Goal: Communication & Community: Ask a question

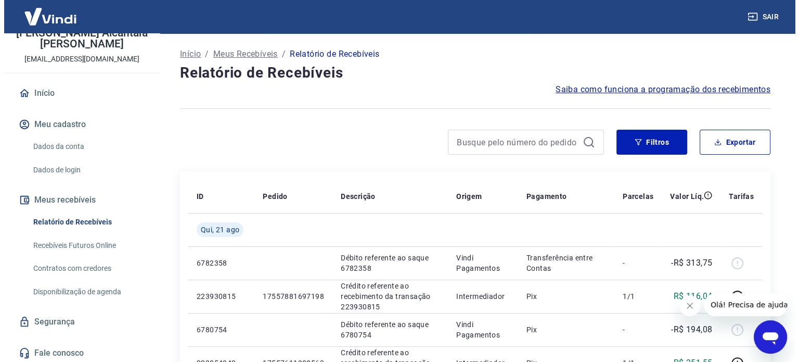
scroll to position [62, 0]
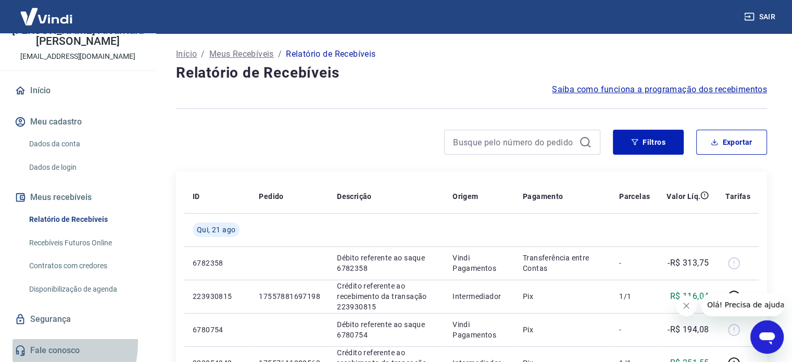
click at [43, 343] on link "Fale conosco" at bounding box center [77, 350] width 131 height 23
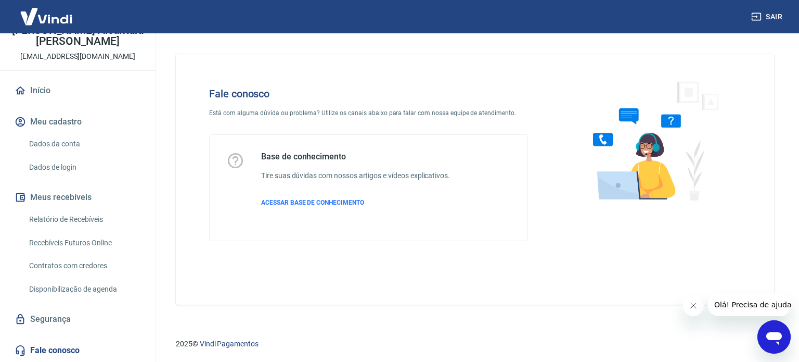
click at [736, 310] on button "Olá! Precisa de ajuda?" at bounding box center [755, 304] width 94 height 23
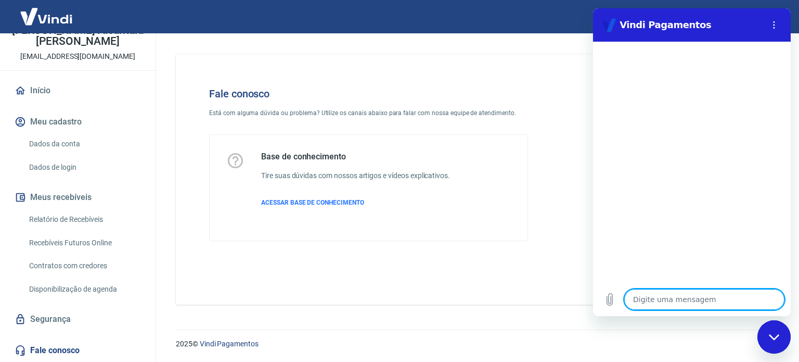
click at [666, 304] on textarea at bounding box center [704, 299] width 160 height 21
type textarea "B"
type textarea "x"
type textarea "Bo"
type textarea "x"
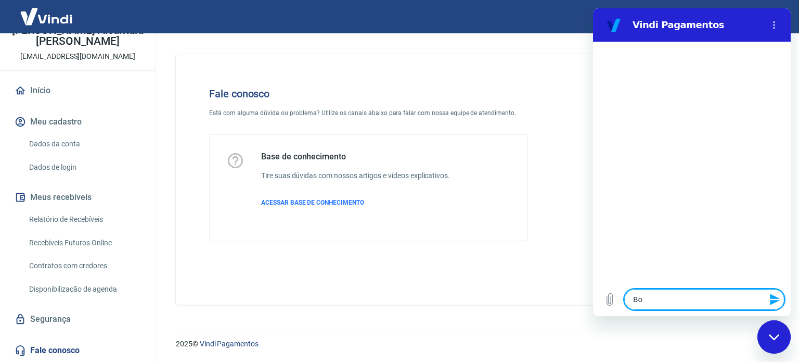
type textarea "Bom"
type textarea "x"
type textarea "Bom"
type textarea "x"
type textarea "Bom d"
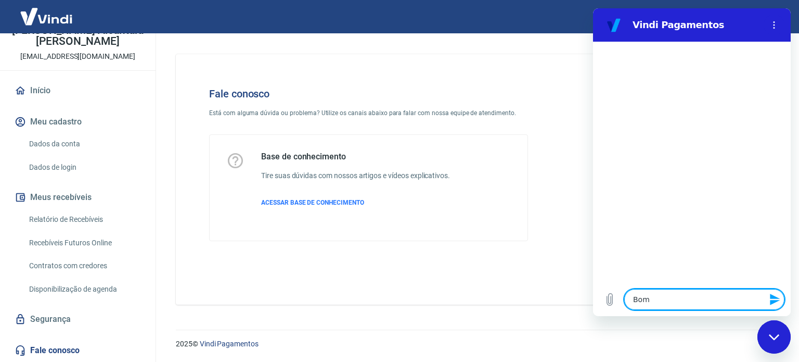
type textarea "x"
type textarea "Bom di"
type textarea "x"
type textarea "Bom dia"
type textarea "x"
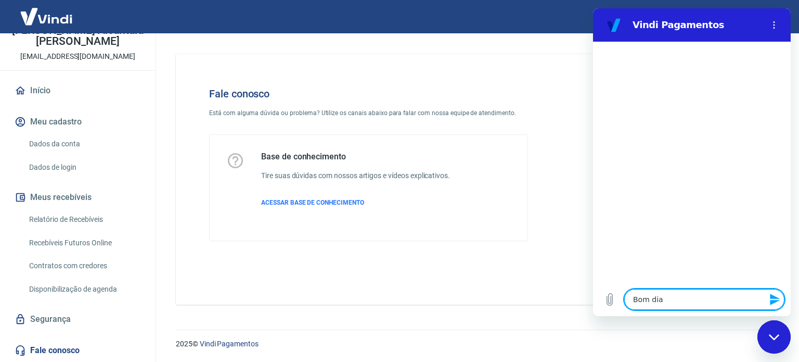
type textarea "Bom dia"
type textarea "x"
type textarea "Bom dia !"
type textarea "x"
type textarea "Bom dia !!"
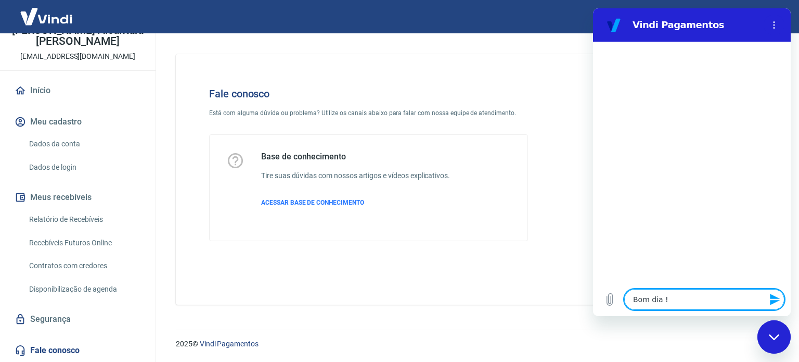
type textarea "x"
type textarea "Bom dia !!F"
type textarea "x"
type textarea "Bom dia !!Fi"
type textarea "x"
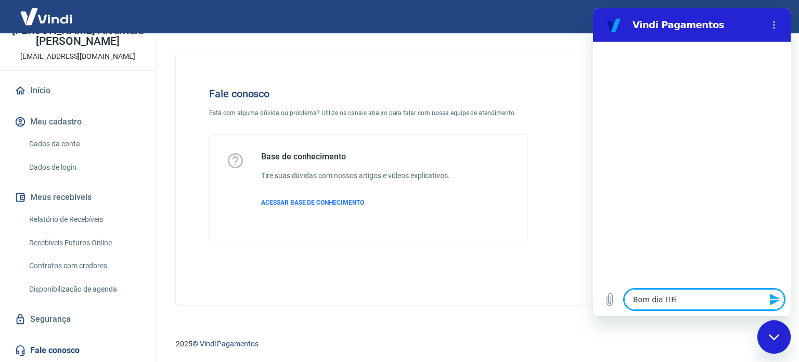
type textarea "Bom dia !!Fiz"
type textarea "x"
type textarea "Bom dia !!Fiz"
type textarea "x"
type textarea "Bom dia !!Fiz u"
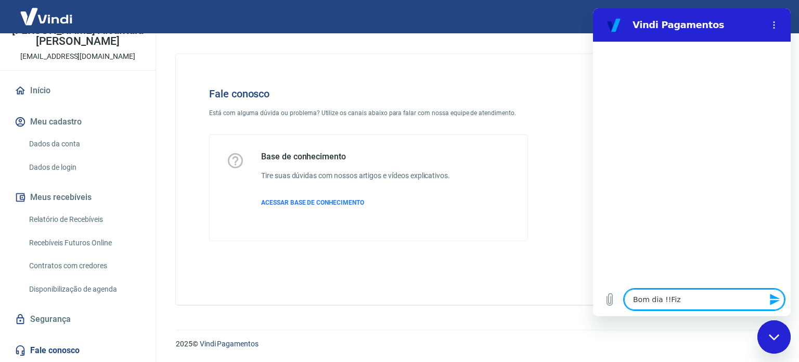
type textarea "x"
type textarea "Bom dia !!Fiz um"
type textarea "x"
type textarea "Bom dia !!Fiz uma"
type textarea "x"
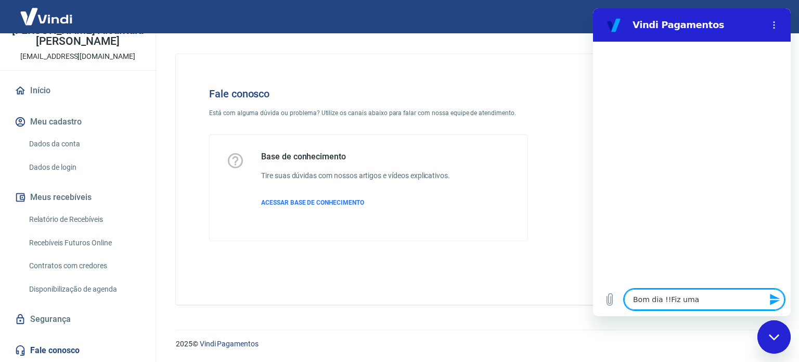
type textarea "Bom dia !!Fiz uma"
type textarea "x"
type textarea "Bom dia !!Fiz uma v"
type textarea "x"
type textarea "Bom dia !!Fiz uma ve"
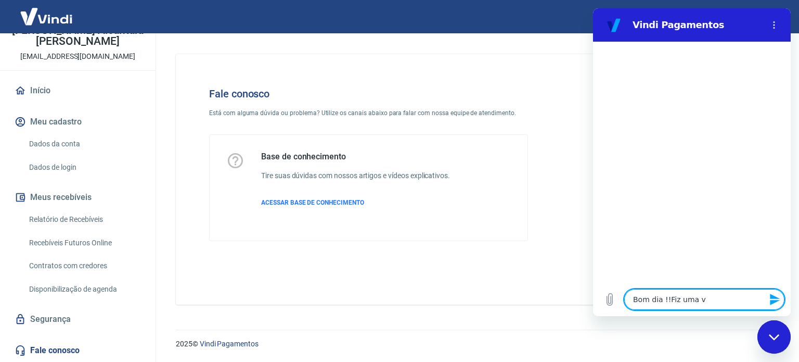
type textarea "x"
type textarea "Bom dia !!Fiz uma ven"
type textarea "x"
type textarea "Bom dia !!Fiz uma vend"
type textarea "x"
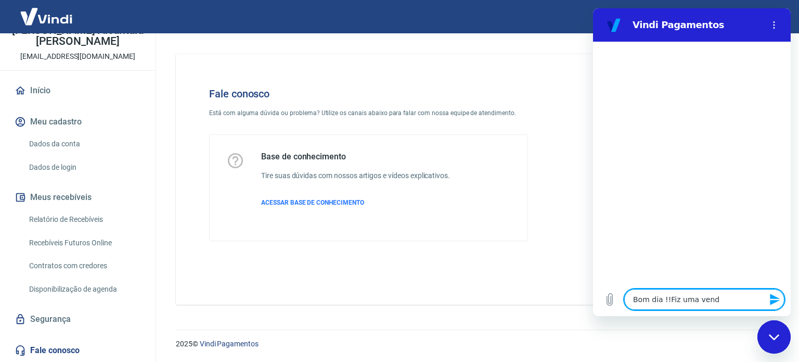
type textarea "Bom dia !!Fiz uma venda"
type textarea "x"
type textarea "Bom dia !!Fiz uma venda"
type textarea "x"
type textarea "Bom dia !!Fiz uma venda e"
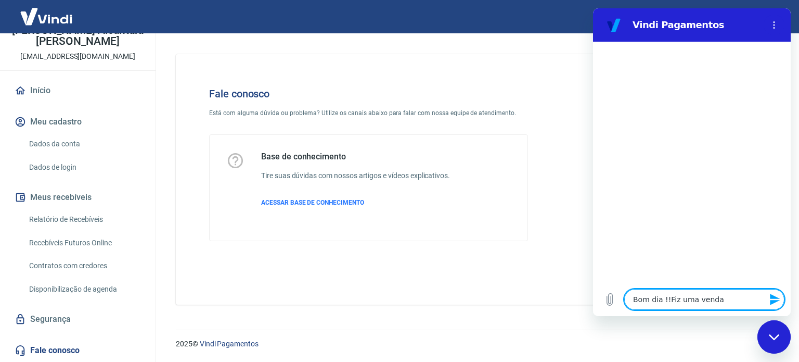
type textarea "x"
type textarea "Bom dia !!Fiz uma venda e"
type textarea "x"
type textarea "Bom dia !!Fiz uma venda e a"
type textarea "x"
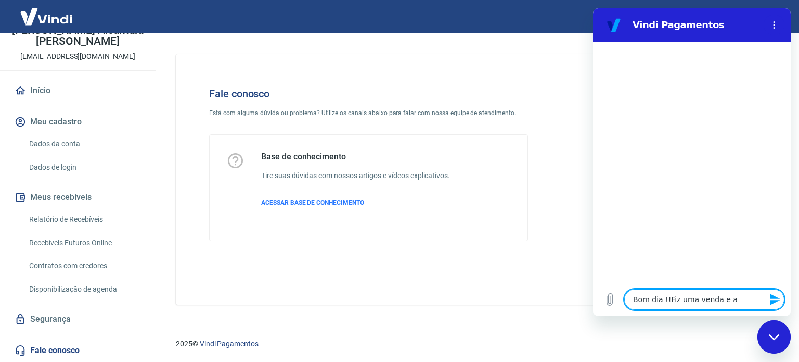
type textarea "Bom dia !!Fiz uma venda e a"
type textarea "x"
type textarea "Bom dia !!Fiz uma venda e a m"
type textarea "x"
type textarea "Bom dia !!Fiz uma venda e a me"
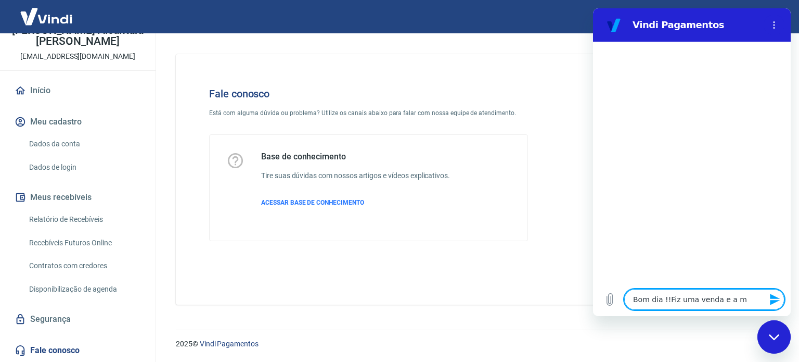
type textarea "x"
type textarea "Bom dia !!Fiz uma venda e a mes"
type textarea "x"
type textarea "Bom dia !!Fiz uma venda e a mesm"
type textarea "x"
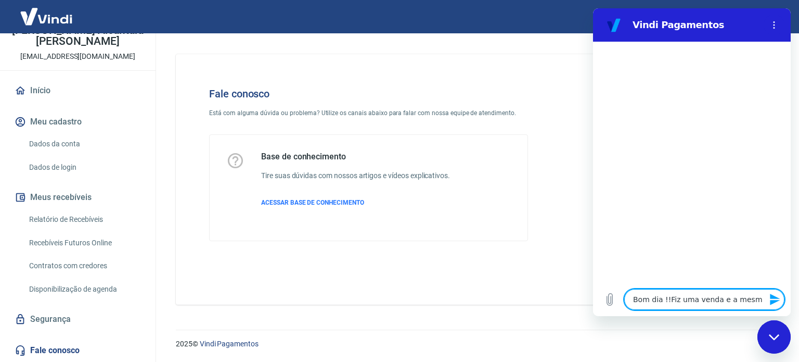
type textarea "Bom dia !!Fiz uma venda e a mesma"
type textarea "x"
type textarea "Bom dia !!Fiz uma venda e a mesma"
type textarea "x"
type textarea "Bom dia !!Fiz uma venda e a mesma n"
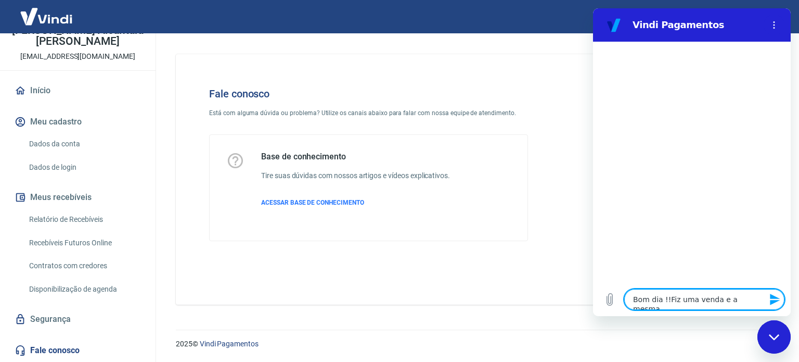
type textarea "x"
type textarea "Bom dia !!Fiz uma venda e a mesma nã"
type textarea "x"
type textarea "Bom dia !!Fiz uma venda e a mesma não"
type textarea "x"
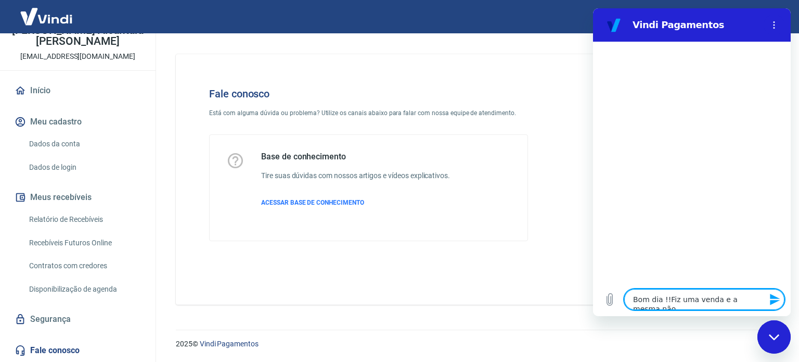
type textarea "Bom dia !!Fiz uma venda e a mesma não"
type textarea "x"
type textarea "Bom dia !!Fiz uma venda e a mesma não e"
type textarea "x"
drag, startPoint x: 720, startPoint y: 291, endPoint x: 748, endPoint y: 290, distance: 28.1
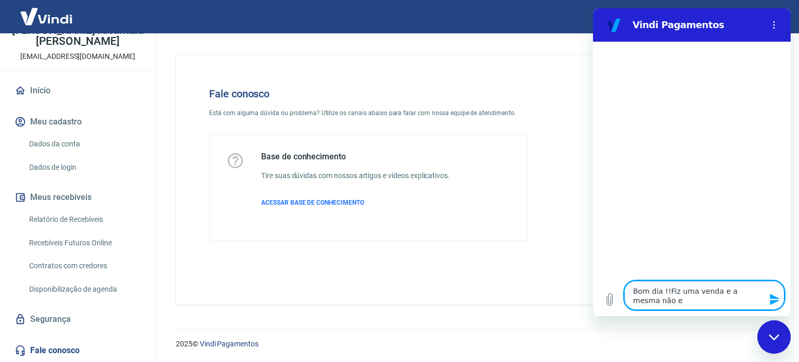
click at [748, 290] on textarea "Bom dia !!Fiz uma venda e a mesma não e" at bounding box center [704, 294] width 160 height 29
type textarea "Bom dia !!Fiz uma venda e o não e"
type textarea "x"
type textarea "Bom dia !!Fiz uma venda e o não e"
type textarea "x"
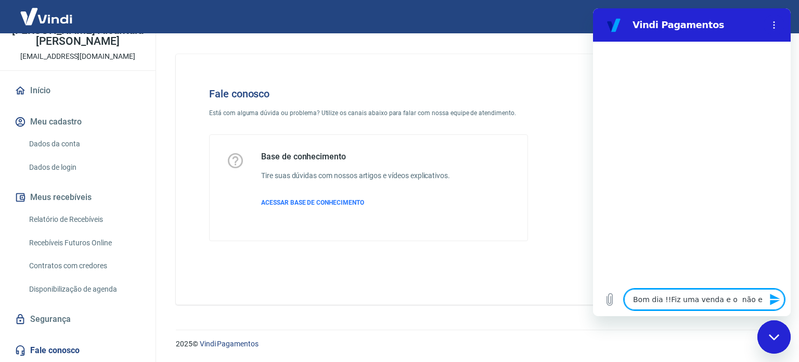
type textarea "Bom dia !!Fiz uma venda e o v não e"
type textarea "x"
type textarea "Bom dia !!Fiz uma venda e o va não e"
type textarea "x"
type textarea "Bom dia !!Fiz uma venda e o val não e"
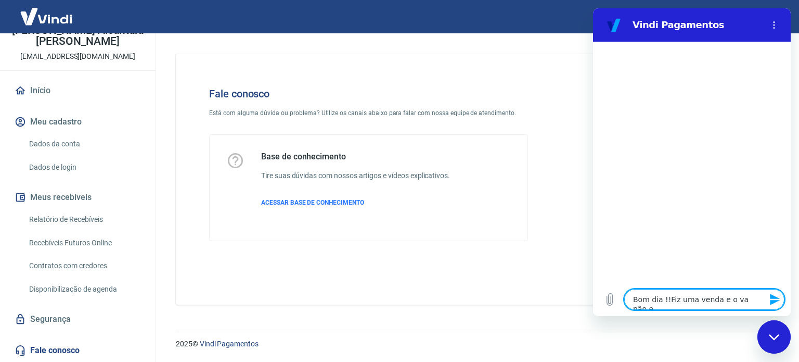
type textarea "x"
type textarea "Bom dia !!Fiz uma venda e o valo não e"
type textarea "x"
type textarea "Bom dia !!Fiz uma venda e o valor não e"
type textarea "x"
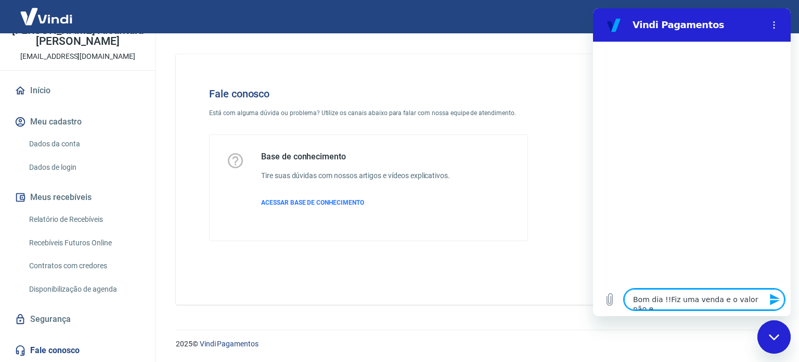
type textarea "Bom dia !!Fiz uma venda e o valor não e"
type textarea "x"
type textarea "Bom dia !!Fiz uma venda e o valor d não e"
type textarea "x"
type textarea "Bom dia !!Fiz uma venda e o valor da não e"
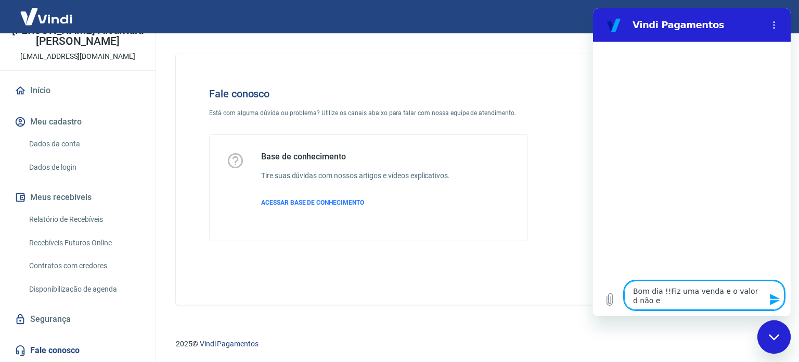
type textarea "x"
type textarea "Bom dia !!Fiz uma venda e o valor da não e"
type textarea "x"
type textarea "Bom dia !!Fiz uma venda e o valor da m não e"
type textarea "x"
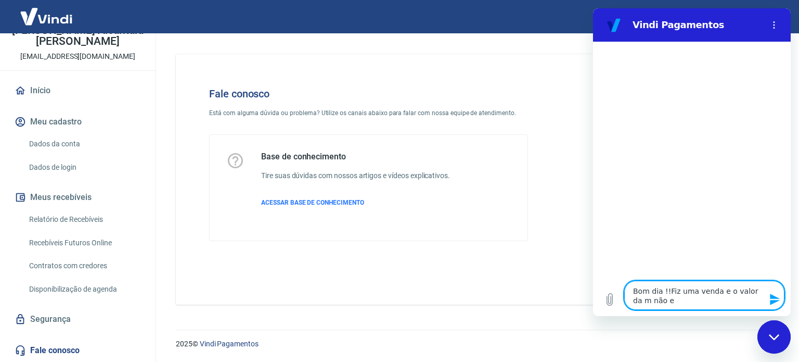
type textarea "Bom dia !!Fiz uma venda e o valor da me não e"
type textarea "x"
type textarea "Bom dia !!Fiz uma venda e o valor da mes não e"
type textarea "x"
type textarea "Bom dia !!Fiz uma venda e o valor da mesm não e"
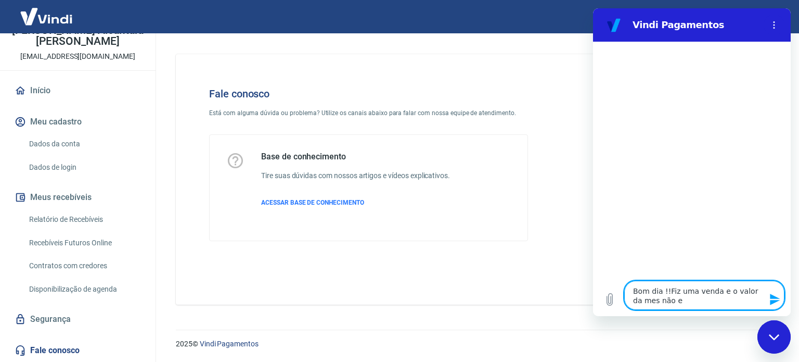
type textarea "x"
type textarea "Bom dia !!Fiz uma venda e o valor da mesma não e"
type textarea "x"
click at [671, 303] on textarea "Bom dia !!Fiz uma venda e o valor da mesma não e" at bounding box center [704, 294] width 160 height 29
type textarea "Bom dia !!Fiz uma venda e o valor da mesma não a"
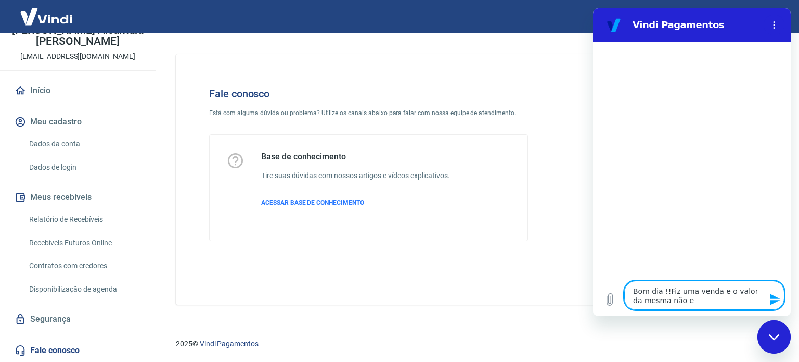
type textarea "x"
type textarea "Bom dia !!Fiz uma venda e o valor da mesma não ap"
type textarea "x"
type textarea "Bom dia !!Fiz uma venda e o valor da mesma não apa"
type textarea "x"
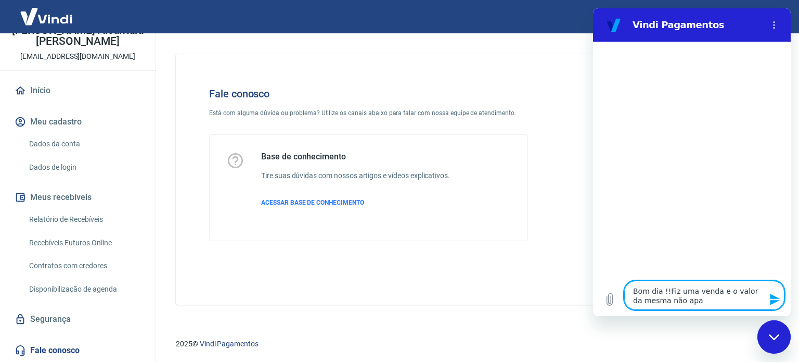
type textarea "Bom dia !!Fiz uma venda e o valor da mesma não apar"
type textarea "x"
type textarea "Bom dia !!Fiz uma venda e o valor da mesma não apare"
type textarea "x"
type textarea "Bom dia !!Fiz uma venda e o valor da mesma não aparec"
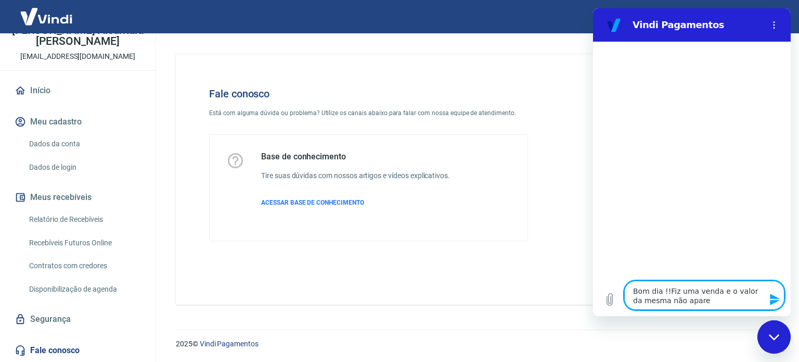
type textarea "x"
type textarea "Bom dia !!Fiz uma venda e o valor da mesma não aparece"
type textarea "x"
type textarea "Bom dia !!Fiz uma venda e o valor da mesma não aparecei"
type textarea "x"
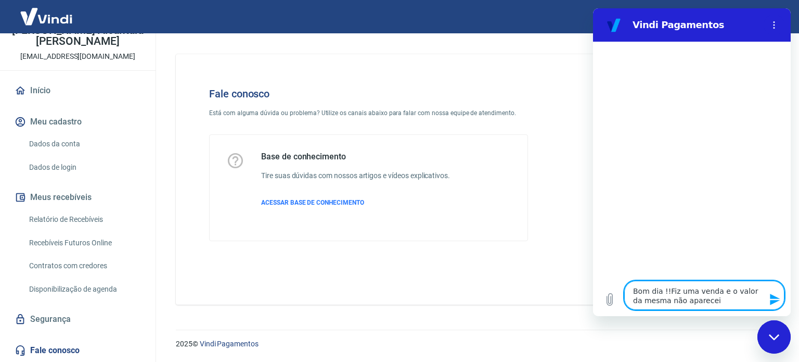
type textarea "Bom dia !!Fiz uma venda e o valor da mesma não aparece"
type textarea "x"
type textarea "Bom dia !!Fiz uma venda e o valor da mesma não apareceu"
type textarea "x"
type textarea "Bom dia !!Fiz uma venda e o valor da mesma não apareceu."
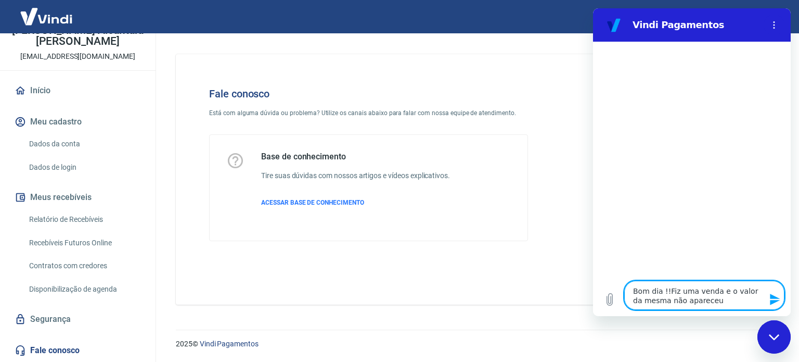
type textarea "x"
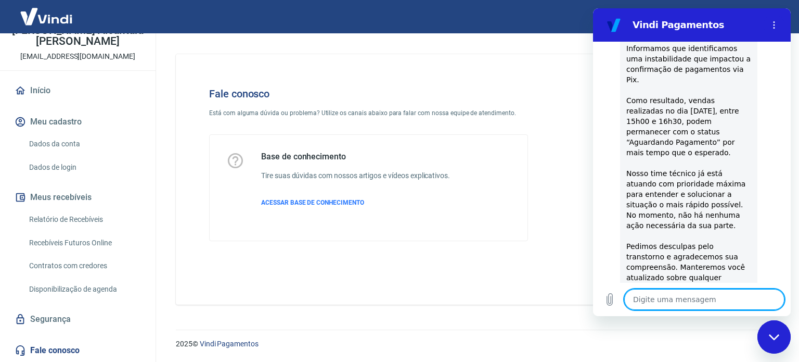
type textarea "x"
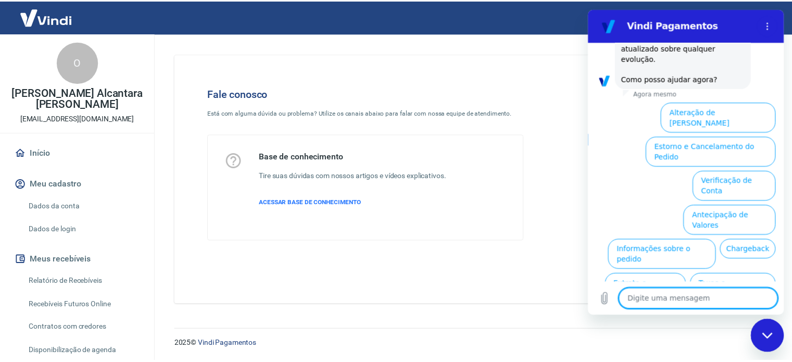
scroll to position [62, 0]
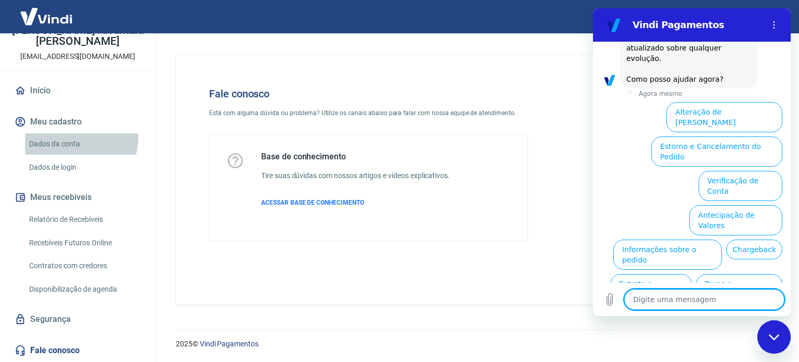
click at [69, 136] on link "Dados da conta" at bounding box center [84, 143] width 118 height 21
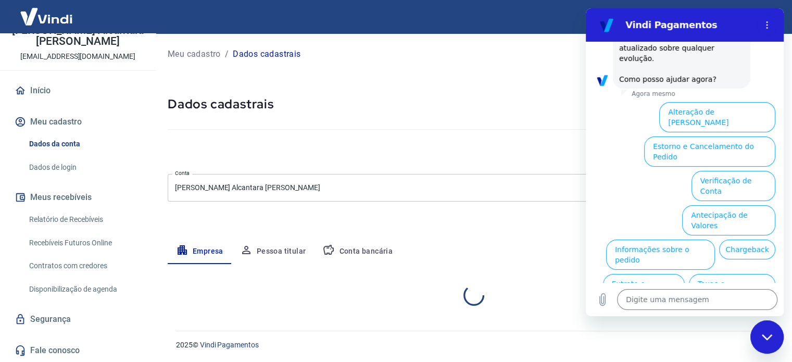
select select "RS"
select select "business"
click at [66, 174] on link "Dados de login" at bounding box center [84, 167] width 118 height 21
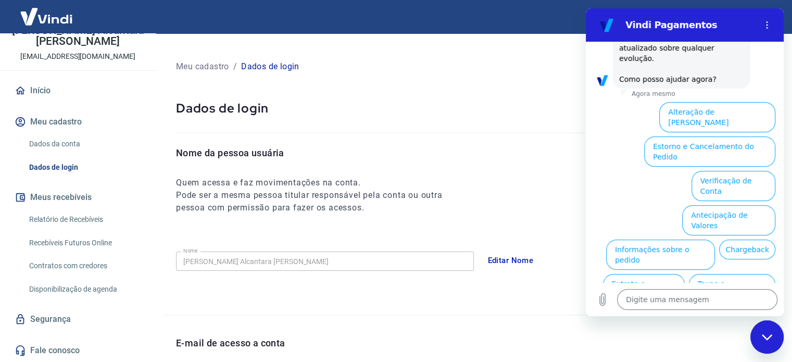
click at [69, 220] on link "Relatório de Recebíveis" at bounding box center [84, 219] width 118 height 21
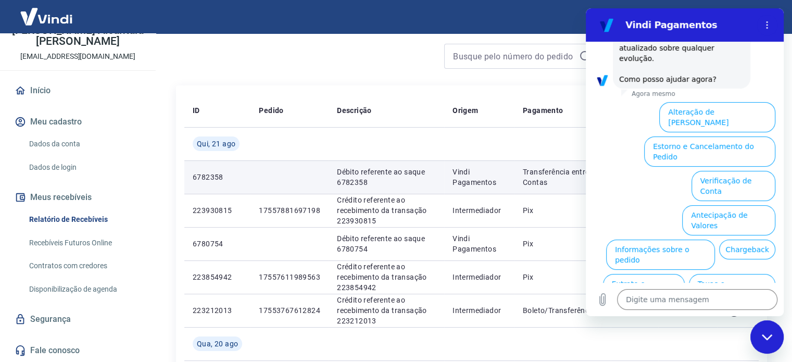
scroll to position [156, 0]
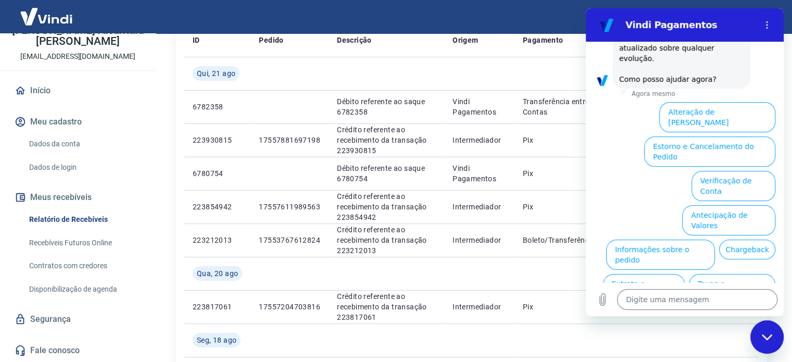
click at [769, 336] on icon "Fechar janela de mensagens" at bounding box center [766, 337] width 10 height 6
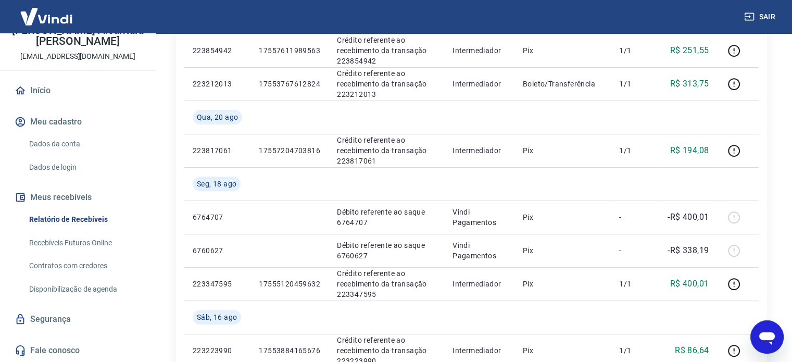
scroll to position [416, 0]
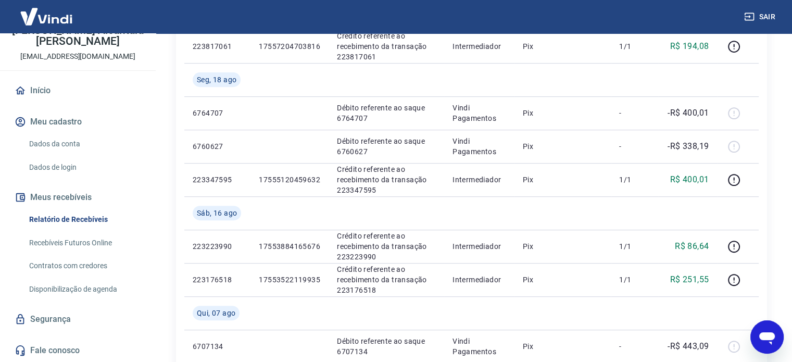
click at [88, 247] on link "Recebíveis Futuros Online" at bounding box center [84, 242] width 118 height 21
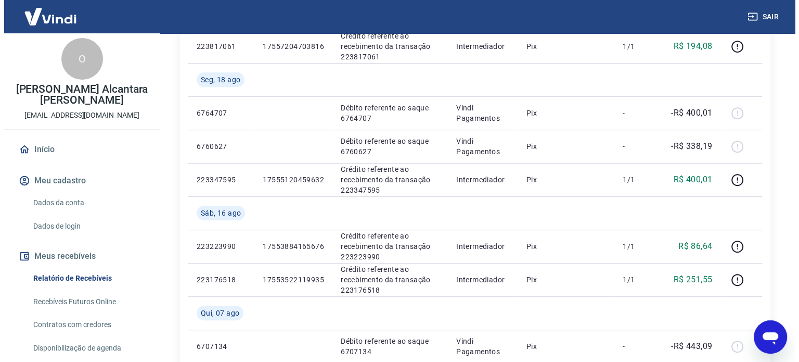
scroll to position [0, 0]
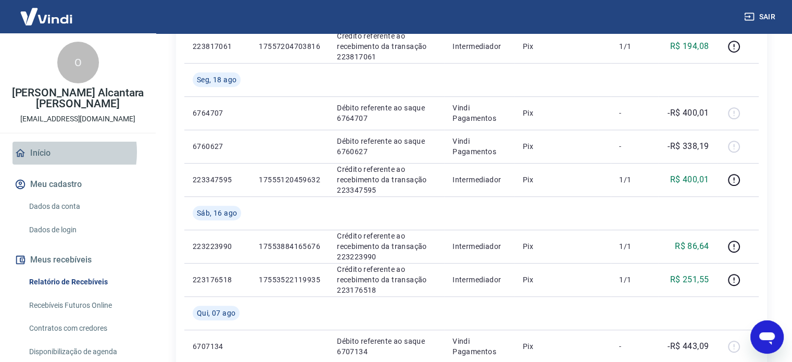
click at [46, 152] on link "Início" at bounding box center [77, 153] width 131 height 23
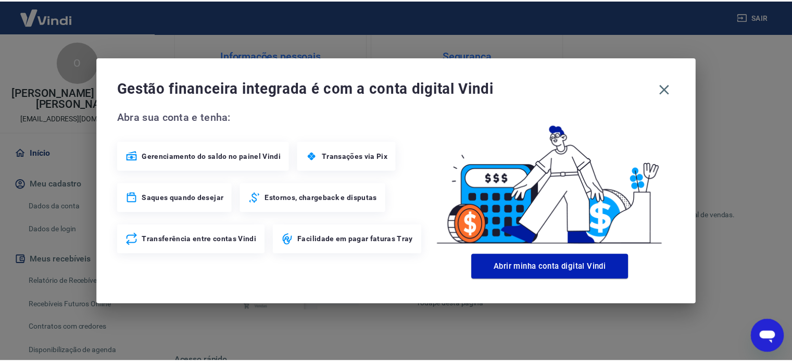
scroll to position [425, 0]
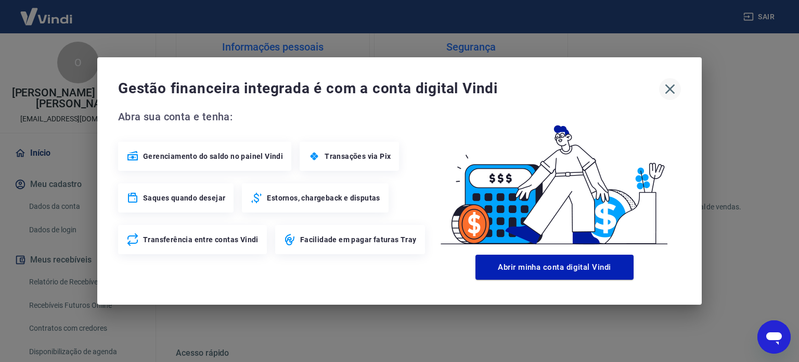
click at [672, 85] on icon "button" at bounding box center [670, 89] width 17 height 17
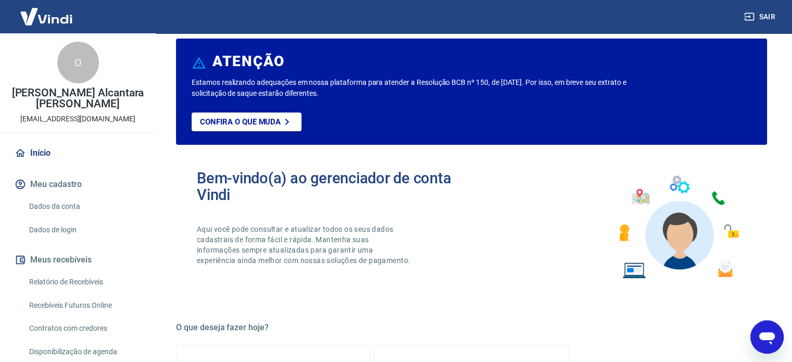
scroll to position [0, 0]
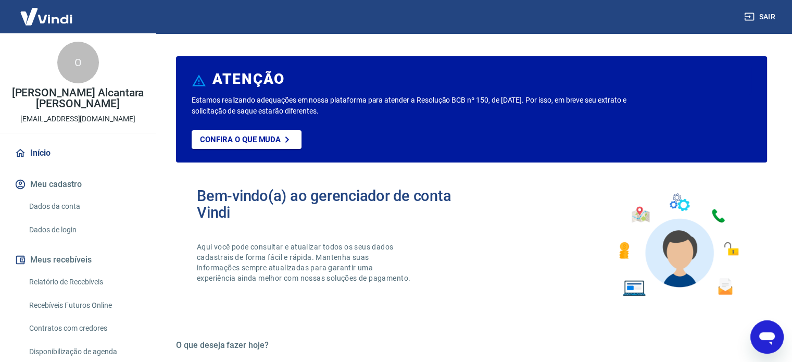
type textarea "x"
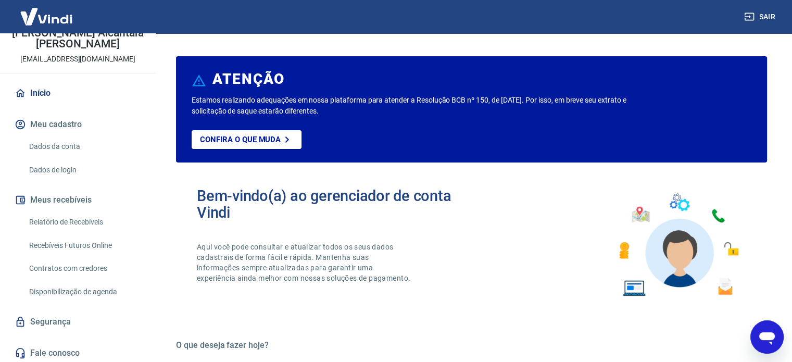
scroll to position [62, 0]
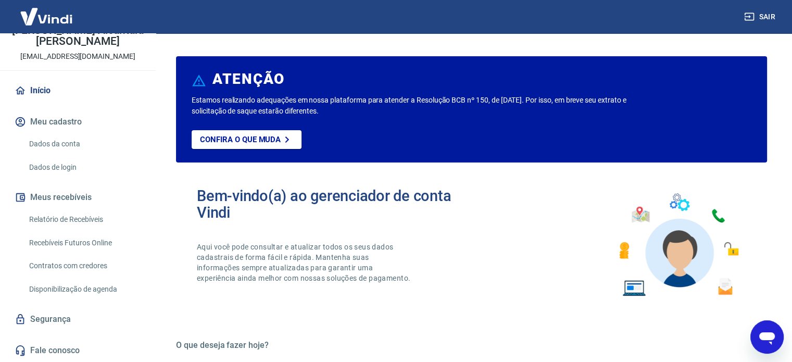
click at [65, 221] on link "Relatório de Recebíveis" at bounding box center [84, 219] width 118 height 21
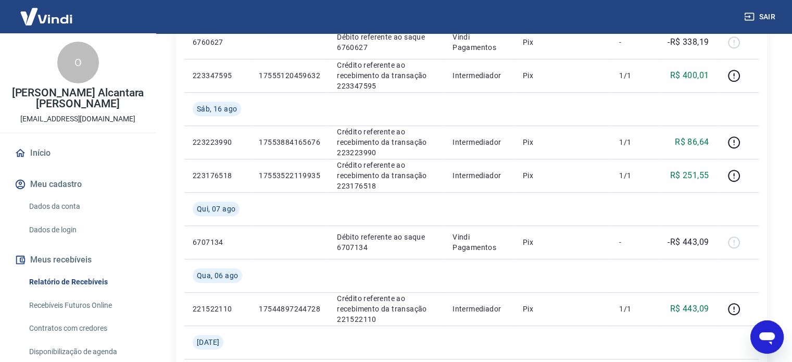
click at [67, 201] on link "Dados da conta" at bounding box center [84, 206] width 118 height 21
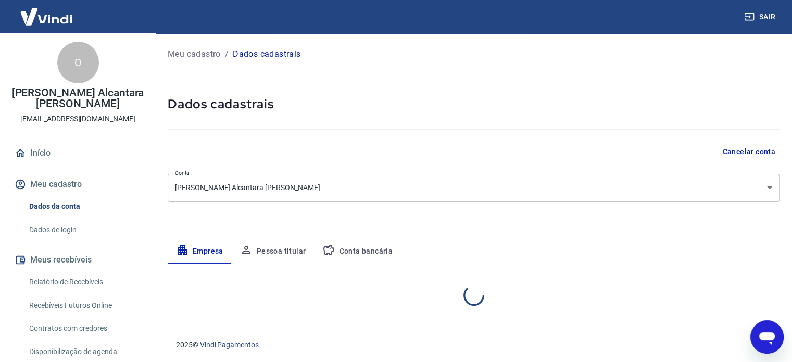
select select "RS"
select select "business"
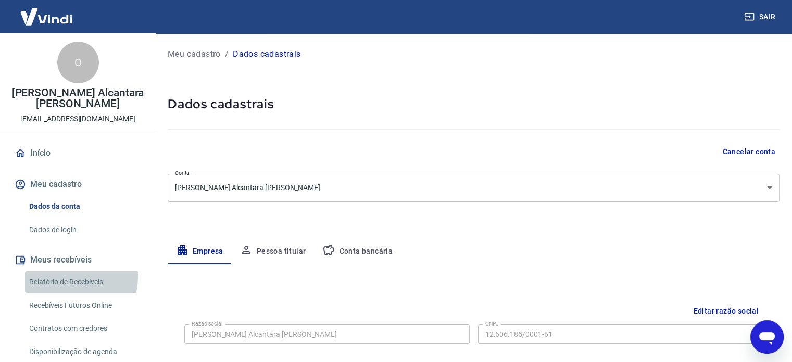
click at [63, 276] on link "Relatório de Recebíveis" at bounding box center [84, 281] width 118 height 21
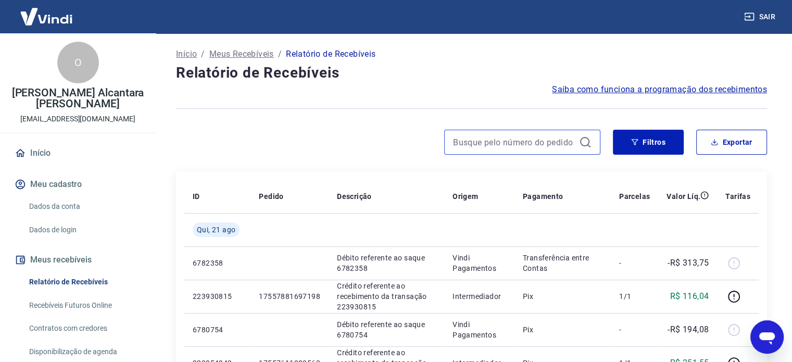
click at [535, 147] on input at bounding box center [514, 142] width 122 height 16
drag, startPoint x: 624, startPoint y: 172, endPoint x: 539, endPoint y: 97, distance: 113.6
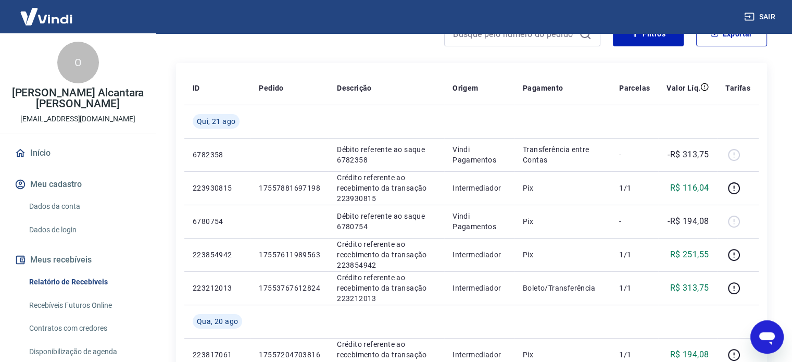
scroll to position [104, 0]
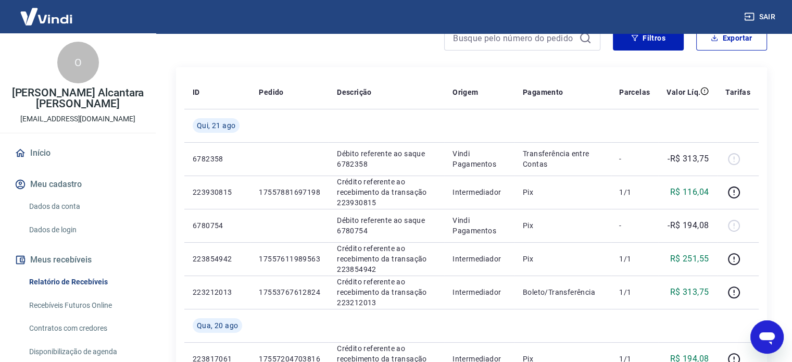
click at [760, 340] on icon "Abrir janela de mensagens" at bounding box center [766, 336] width 19 height 19
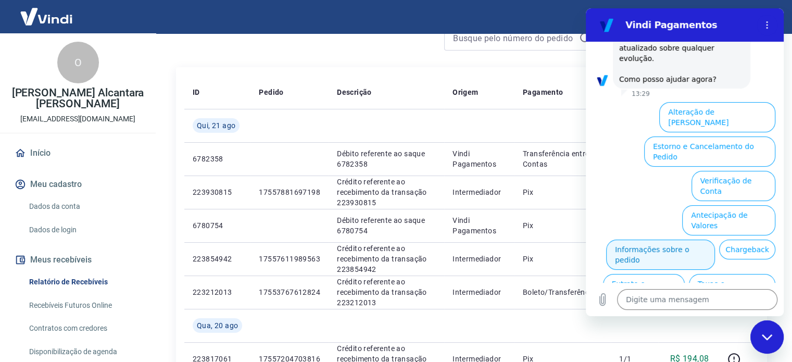
click at [634, 239] on button "Informações sobre o pedido" at bounding box center [660, 254] width 109 height 30
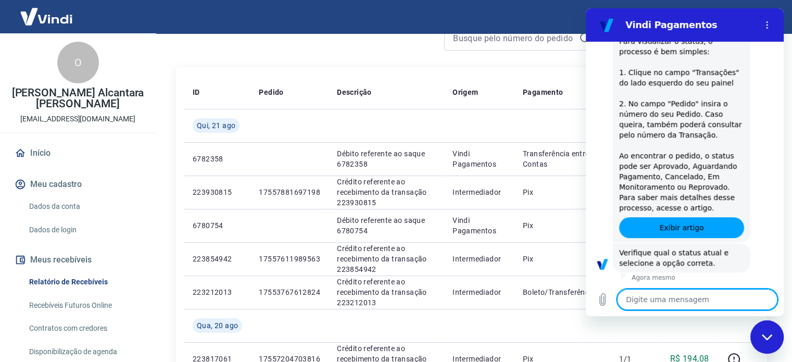
scroll to position [509, 0]
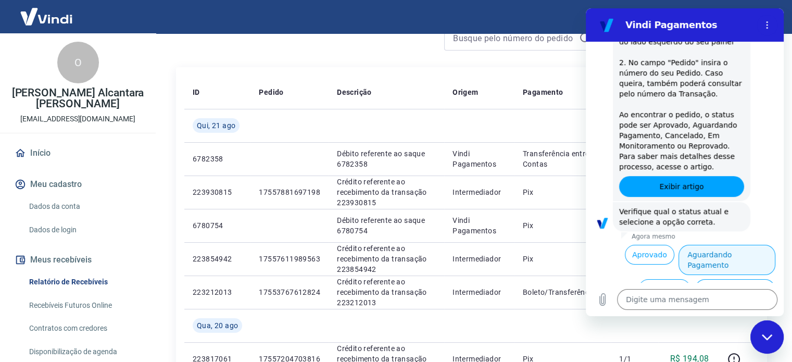
click at [707, 245] on button "Aguardando Pagamento" at bounding box center [726, 260] width 97 height 30
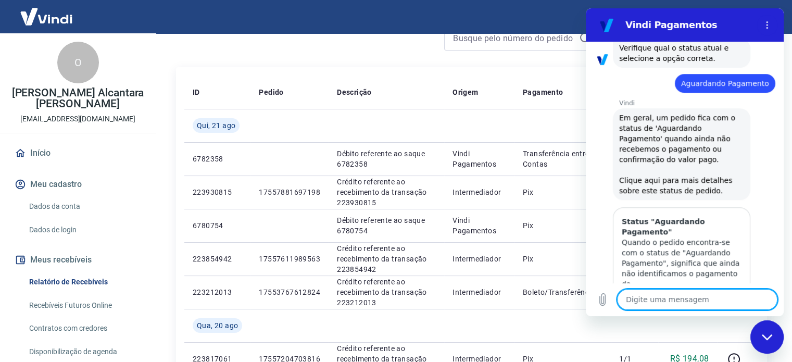
scroll to position [674, 0]
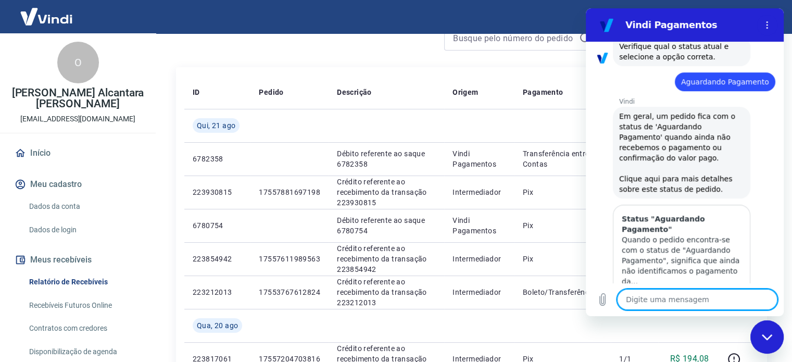
type textarea "x"
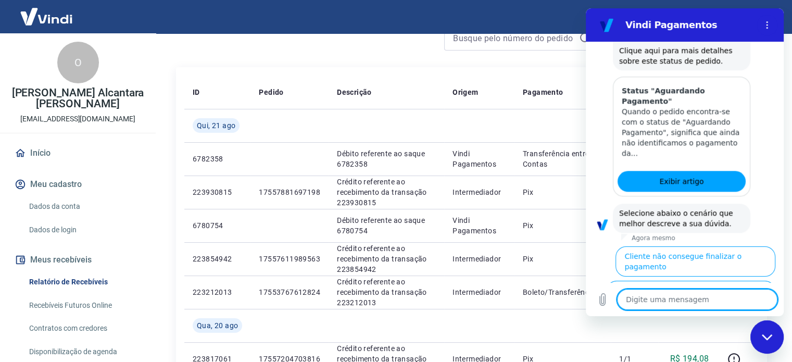
scroll to position [803, 0]
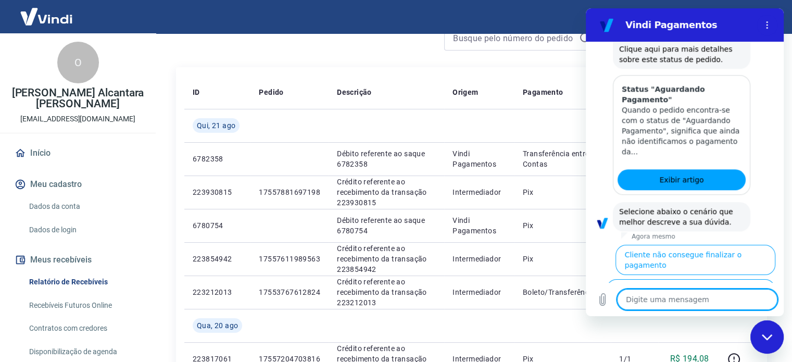
type textarea "f"
type textarea "x"
type textarea "fa"
type textarea "x"
type textarea "fal"
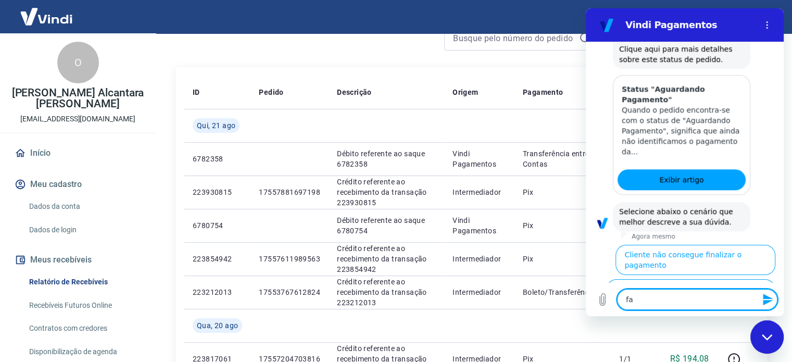
type textarea "x"
type textarea "fala"
type textarea "x"
type textarea "falar"
type textarea "x"
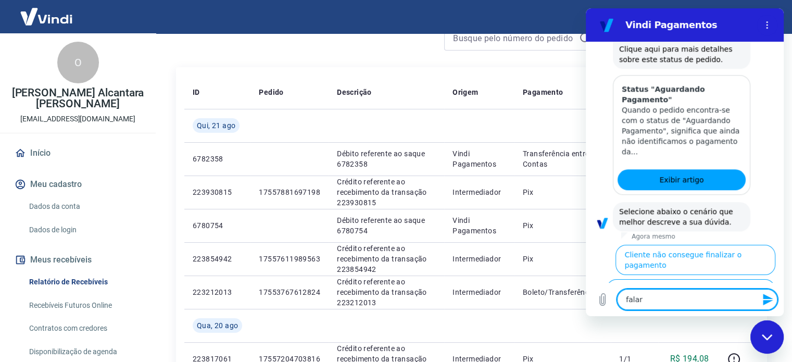
type textarea "falar"
type textarea "x"
type textarea "falar c"
type textarea "x"
type textarea "falar co"
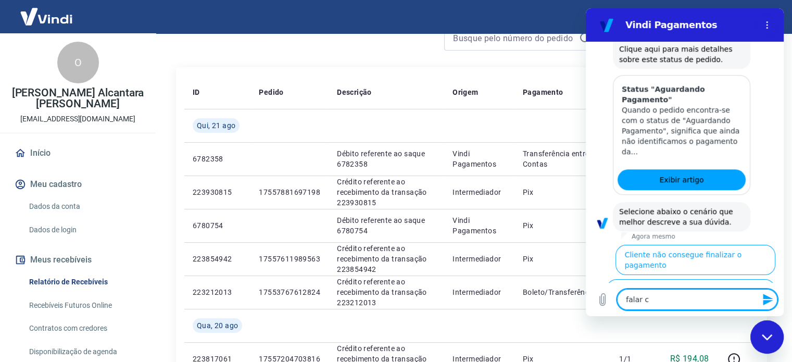
type textarea "x"
type textarea "falar com"
type textarea "x"
type textarea "falar com"
type textarea "x"
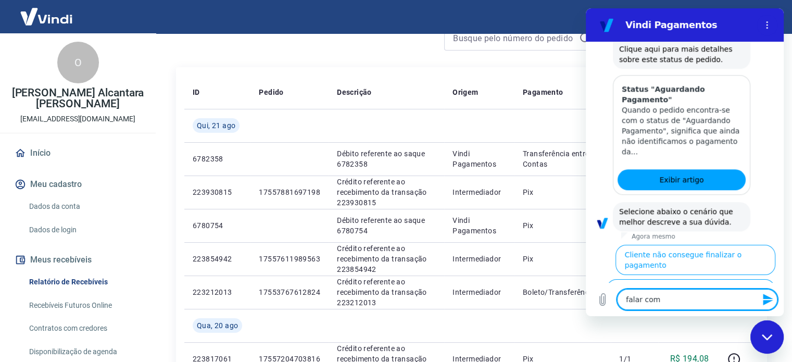
type textarea "falar com a"
type textarea "x"
type textarea "falar com at"
type textarea "x"
type textarea "falar com ate"
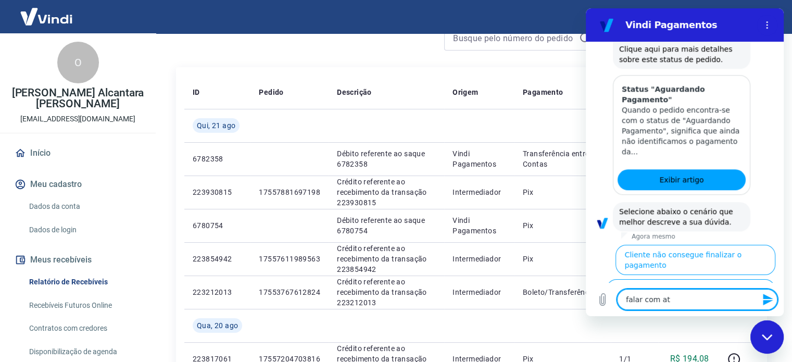
type textarea "x"
type textarea "falar com [GEOGRAPHIC_DATA]"
type textarea "x"
type textarea "falar com atend"
type textarea "x"
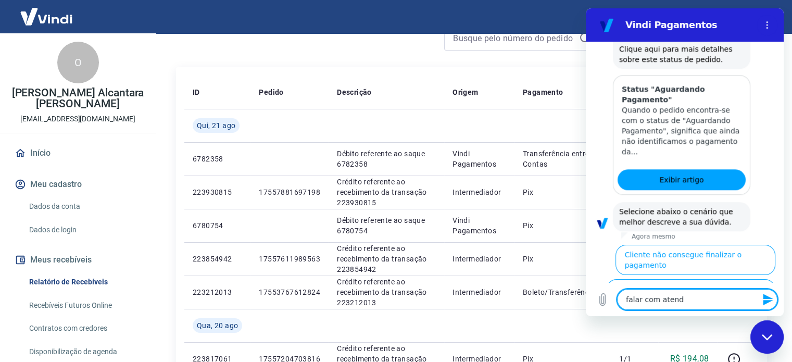
type textarea "falar com atende"
type textarea "x"
type textarea "falar com atenden"
type textarea "x"
type textarea "falar com atendent"
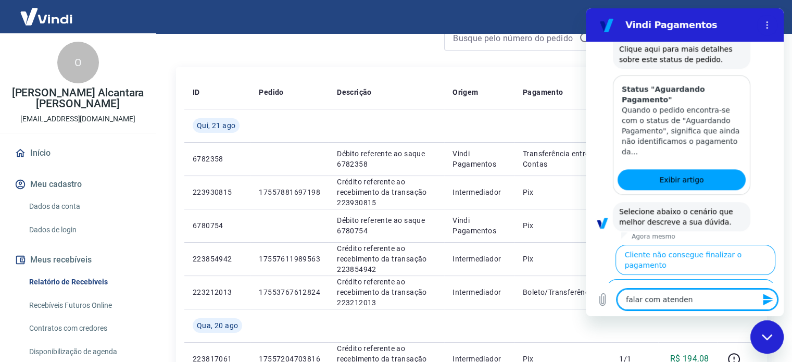
type textarea "x"
type textarea "falar com atendente"
type textarea "x"
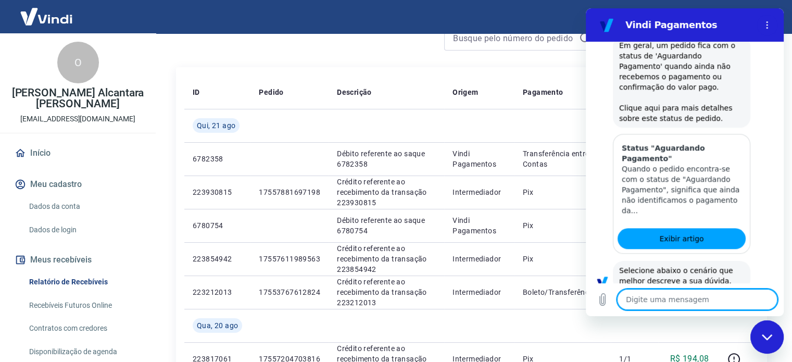
scroll to position [747, 0]
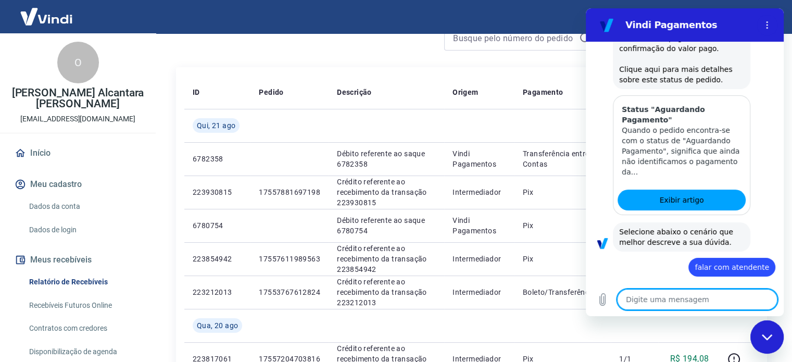
type textarea "x"
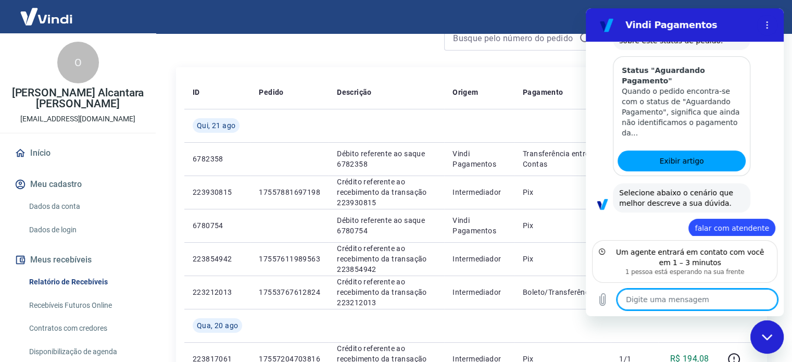
scroll to position [830, 0]
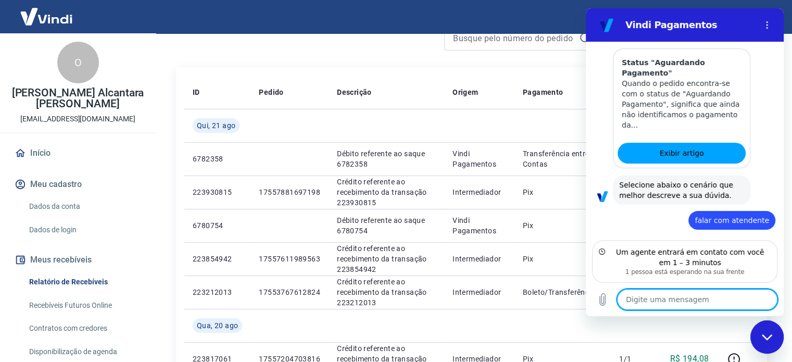
click at [688, 300] on textarea at bounding box center [697, 299] width 160 height 21
type textarea "t"
type textarea "x"
type textarea "ta"
type textarea "x"
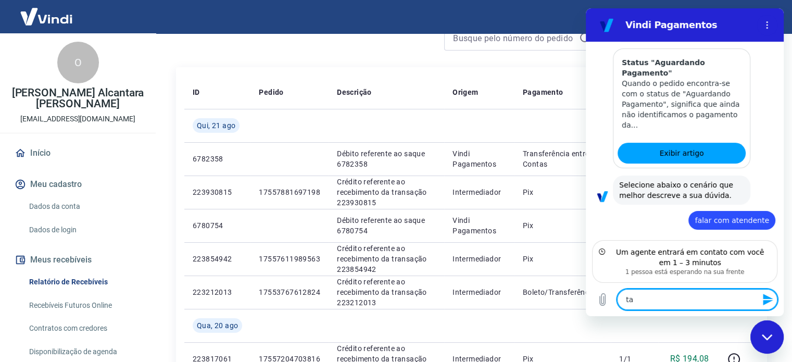
type textarea "ta"
type textarea "x"
type textarea "ta c"
type textarea "x"
type textarea "ta ce"
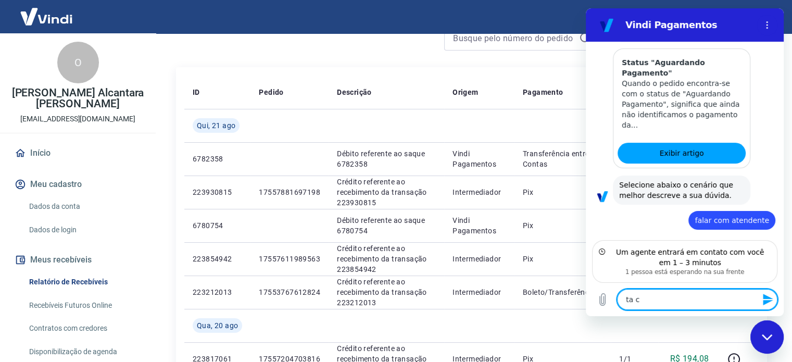
type textarea "x"
type textarea "ta cer"
type textarea "x"
type textarea "ta cert"
type textarea "x"
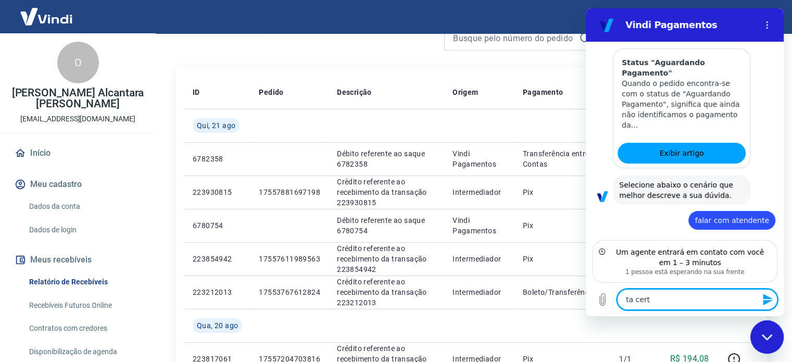
type textarea "ta certo"
type textarea "x"
type textarea "ta certo"
type textarea "x"
type textarea "ta certo n"
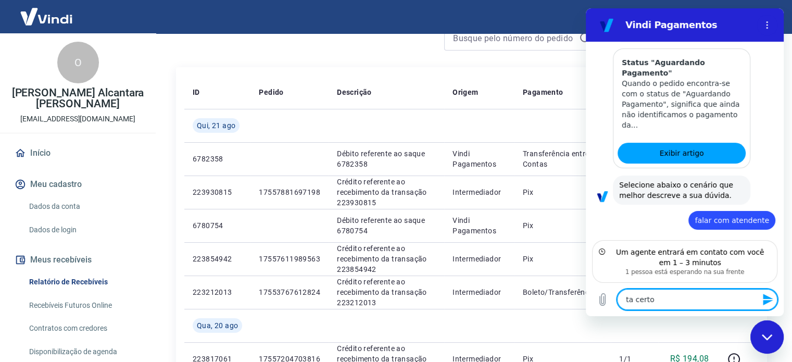
type textarea "x"
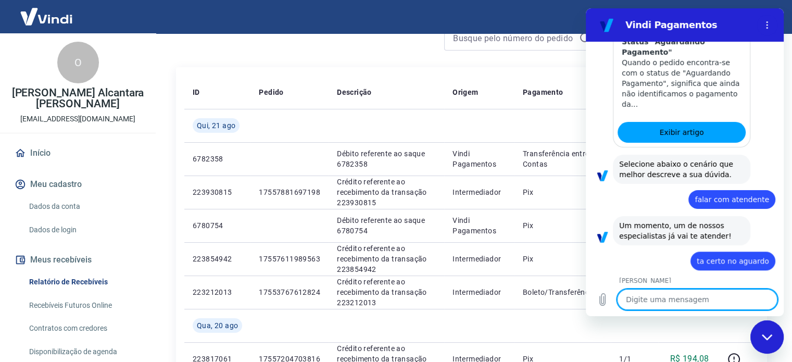
scroll to position [853, 0]
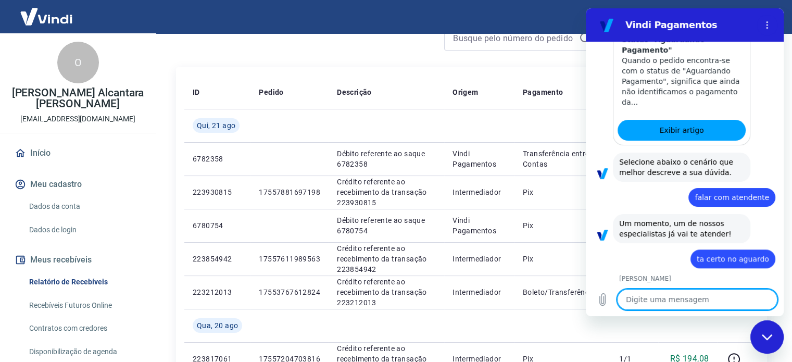
click at [714, 297] on textarea at bounding box center [697, 299] width 160 height 21
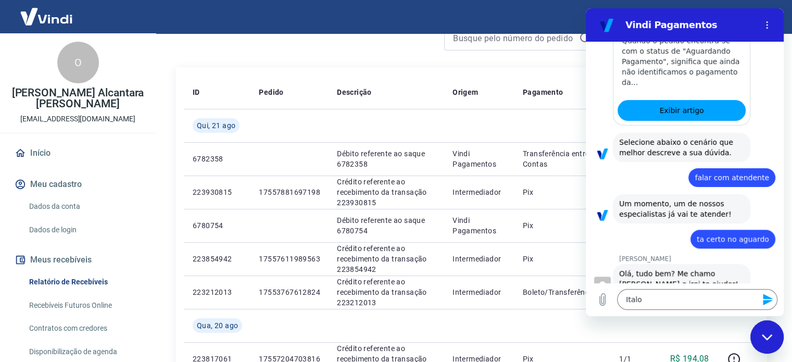
click at [766, 290] on button "Enviar mensagem" at bounding box center [766, 299] width 21 height 21
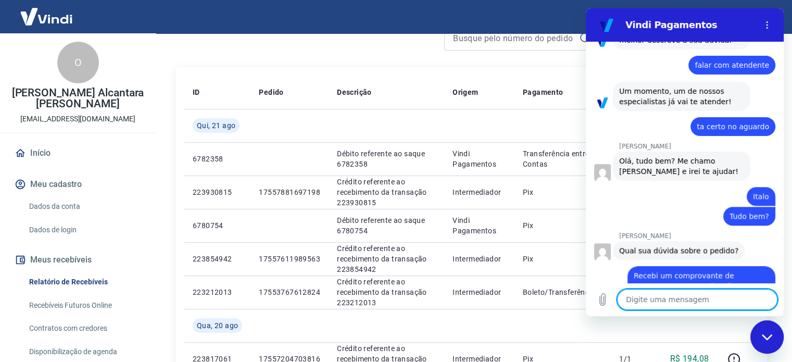
scroll to position [987, 0]
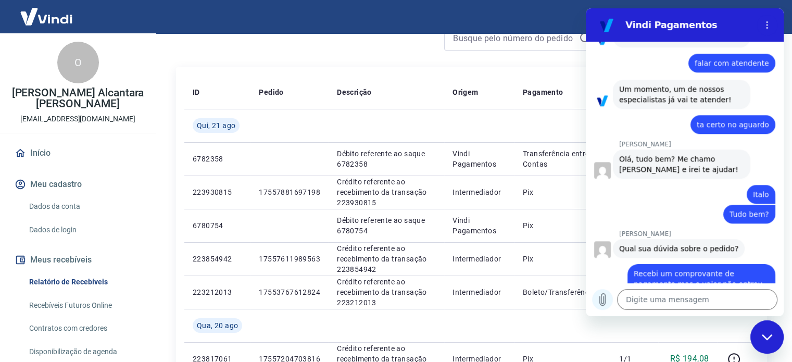
click at [606, 295] on icon "Carregar arquivo" at bounding box center [602, 299] width 12 height 12
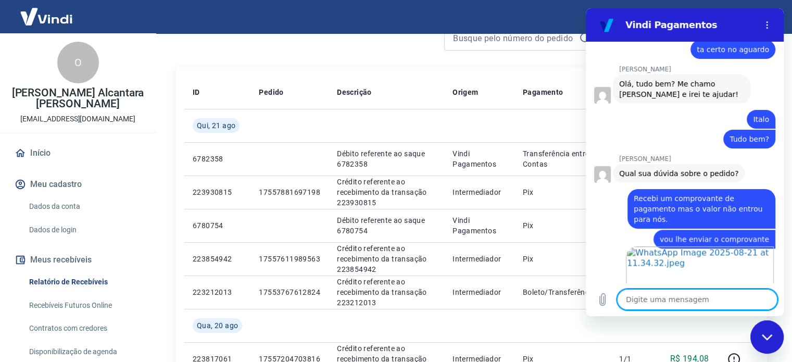
scroll to position [1064, 0]
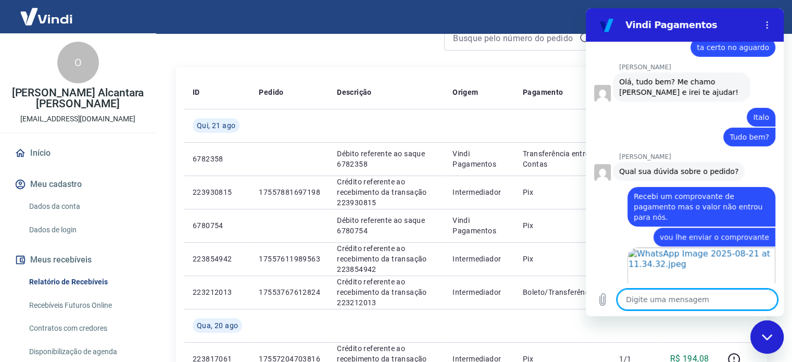
click at [734, 303] on textarea at bounding box center [697, 299] width 160 height 21
click at [687, 297] on textarea at bounding box center [697, 299] width 160 height 21
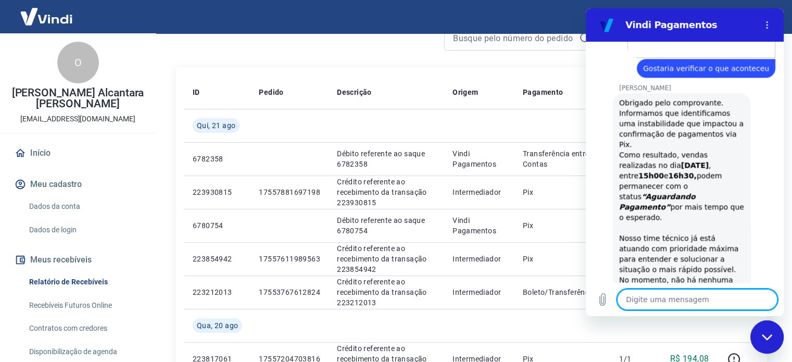
scroll to position [1306, 0]
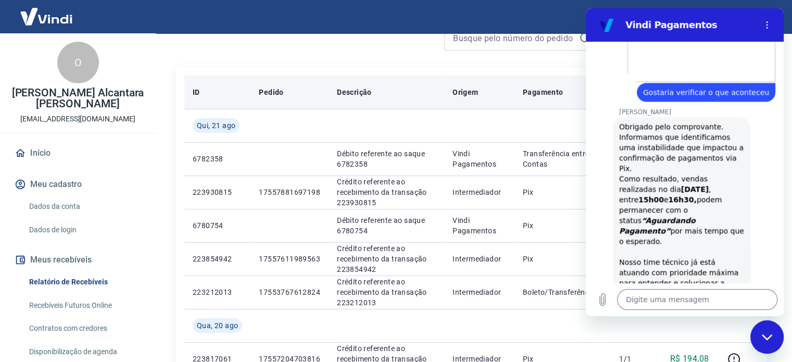
click at [483, 78] on th "Origem" at bounding box center [479, 91] width 70 height 33
